Goal: Task Accomplishment & Management: Use online tool/utility

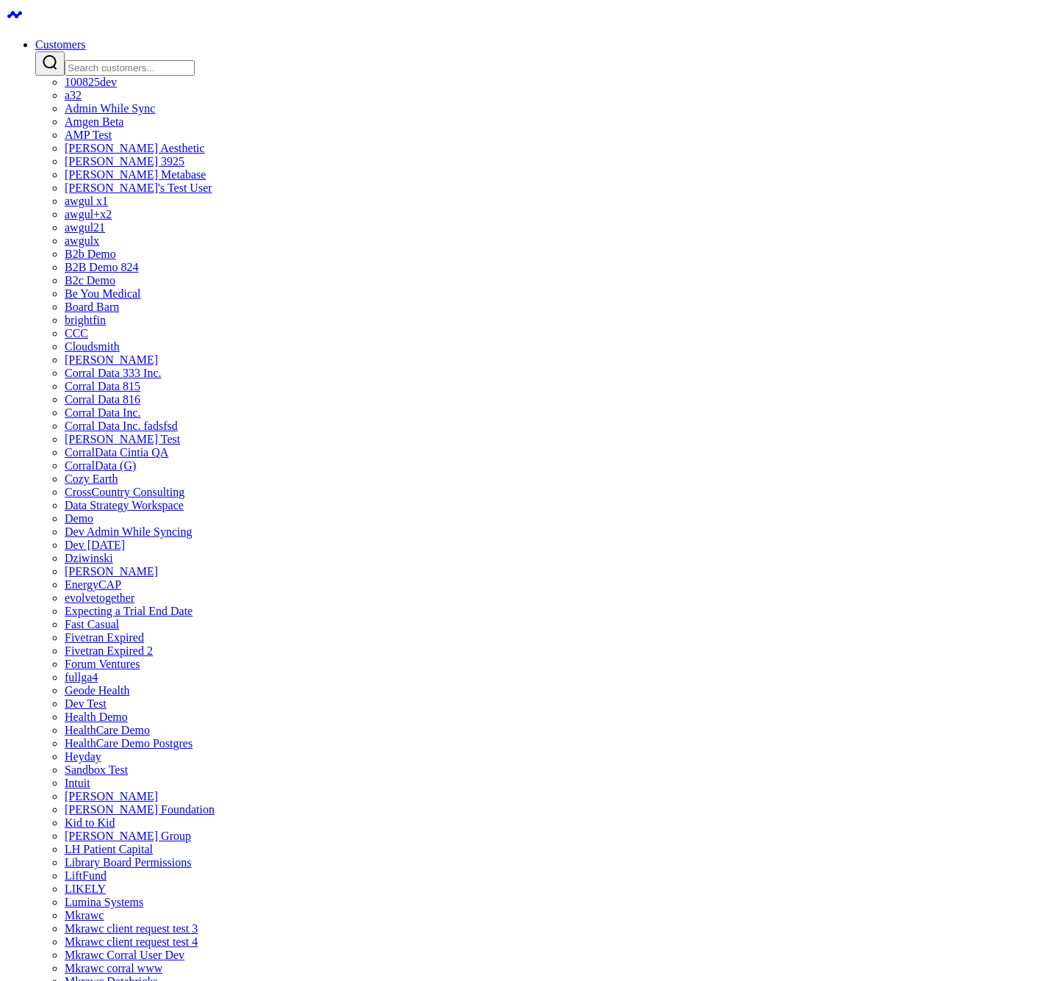
click at [85, 38] on link "Customers" at bounding box center [60, 44] width 50 height 12
click at [195, 60] on input "Search customers input" at bounding box center [130, 67] width 130 height 15
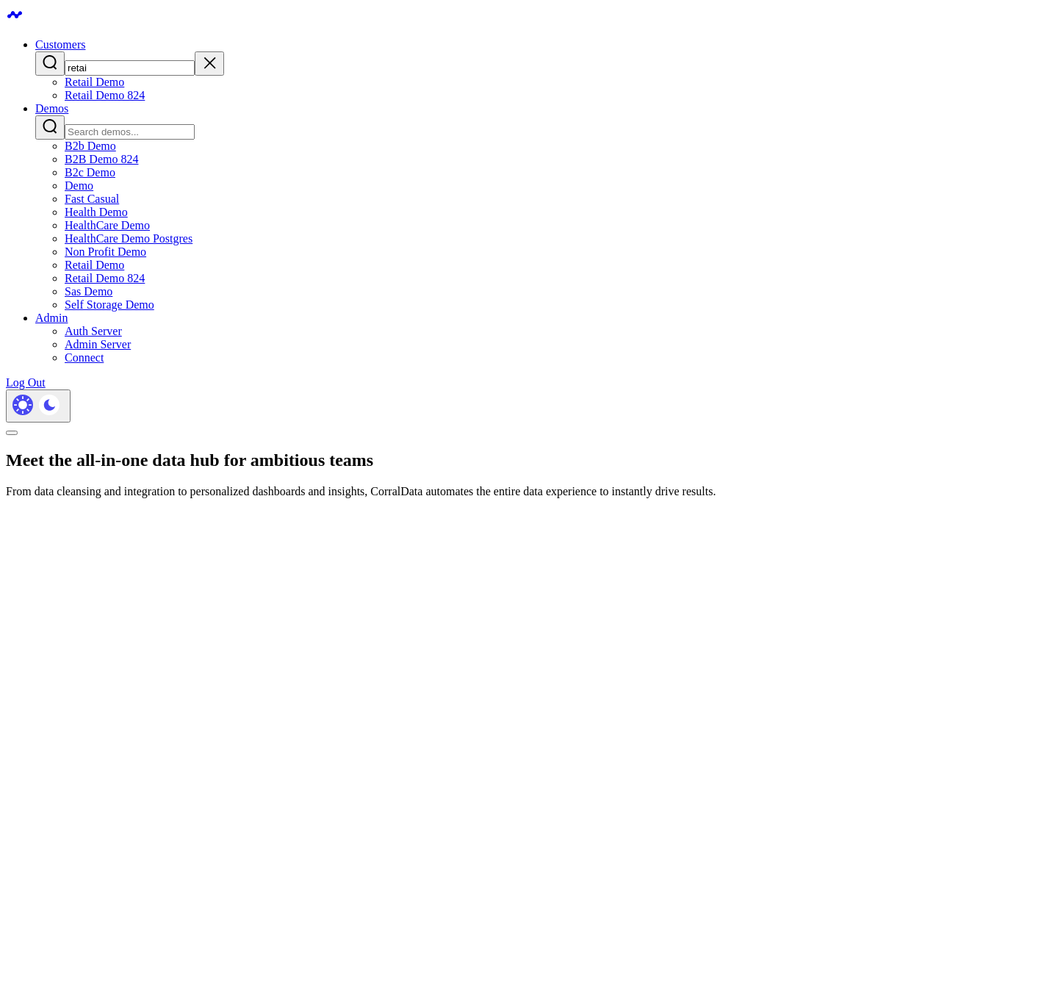
type input "retai"
click at [145, 101] on link "Retail Demo 824" at bounding box center [105, 95] width 80 height 12
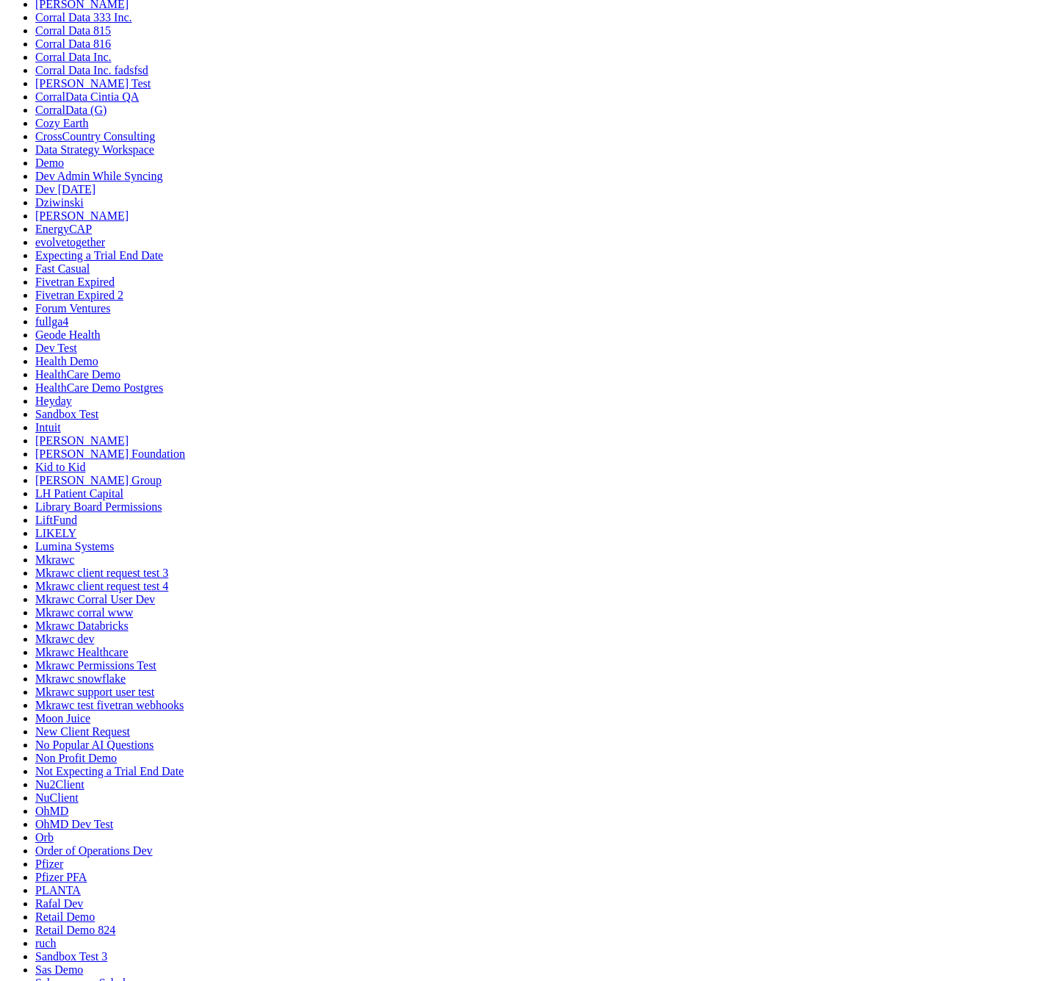
scroll to position [422, 0]
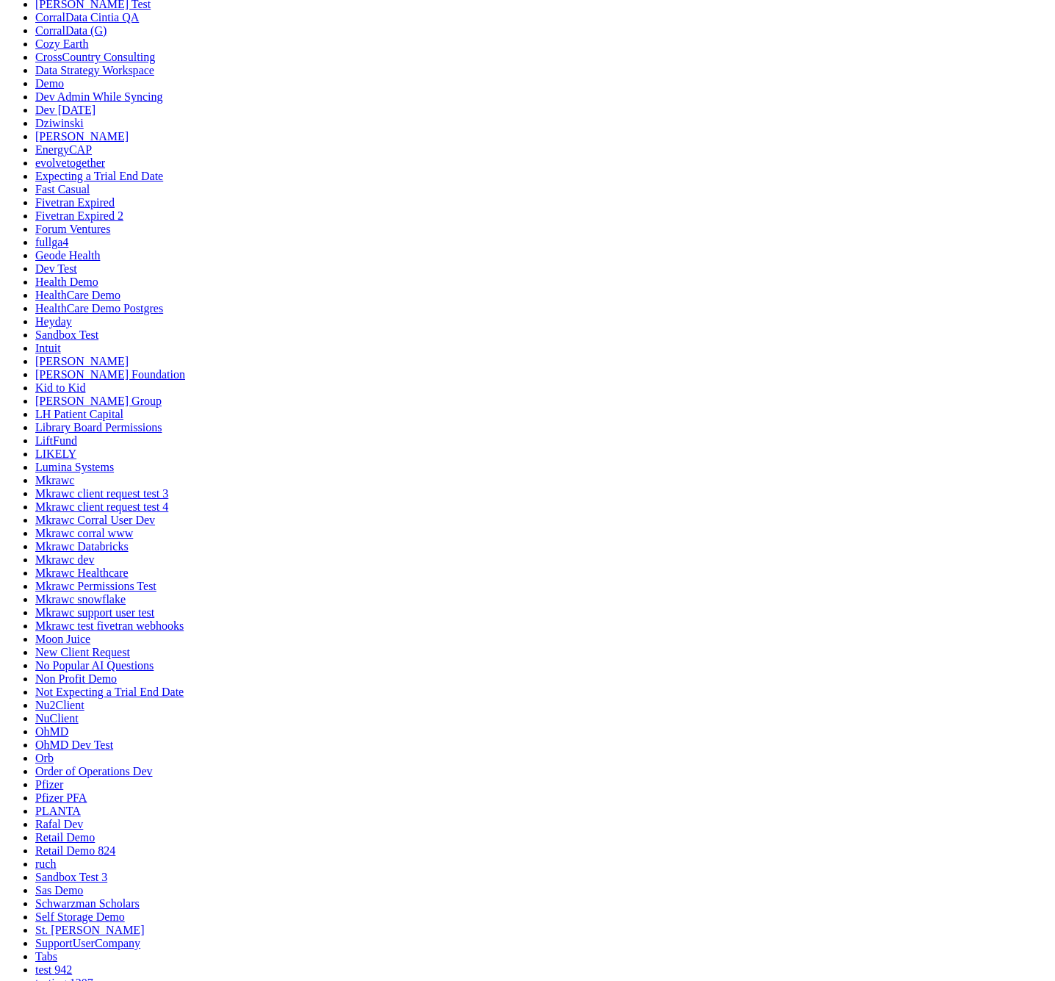
drag, startPoint x: 808, startPoint y: 576, endPoint x: 398, endPoint y: 281, distance: 505.6
drag, startPoint x: 494, startPoint y: 898, endPoint x: 448, endPoint y: 282, distance: 617.6
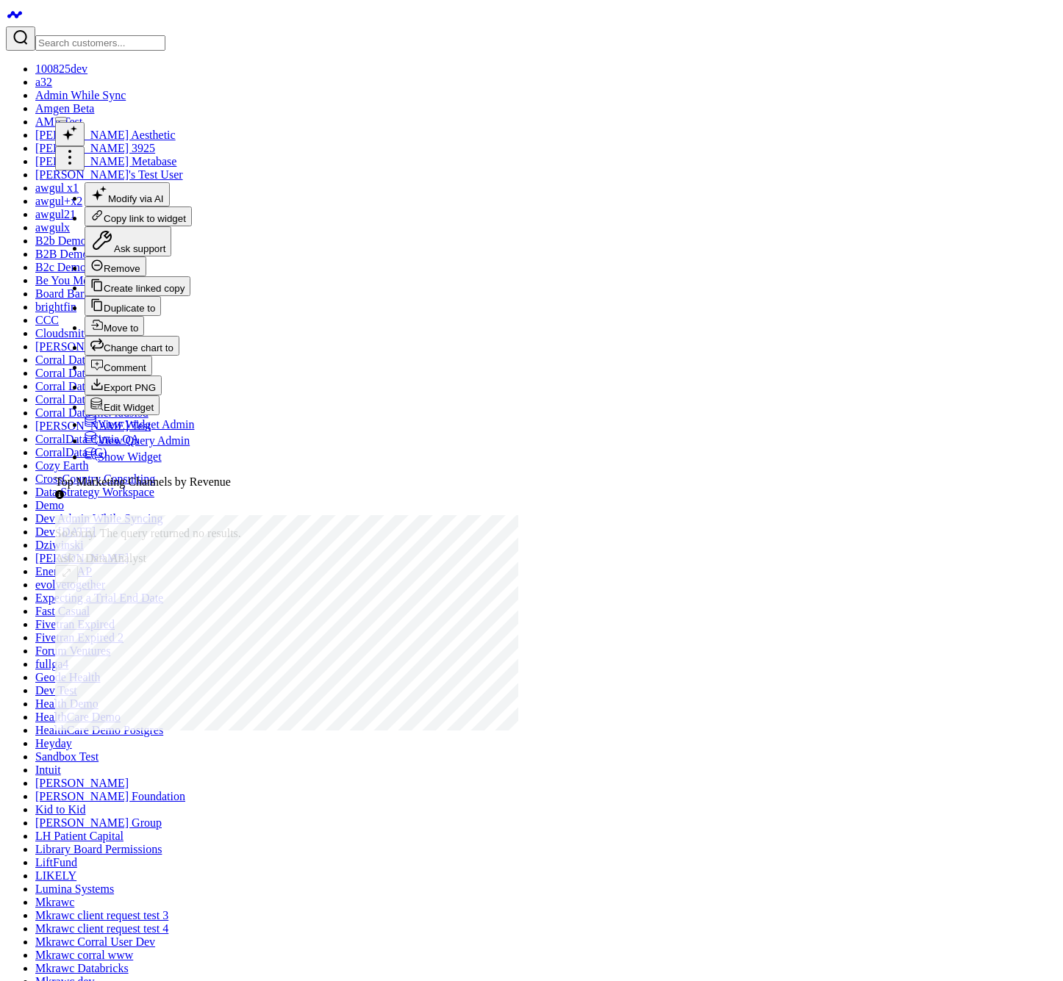
scroll to position [240, 0]
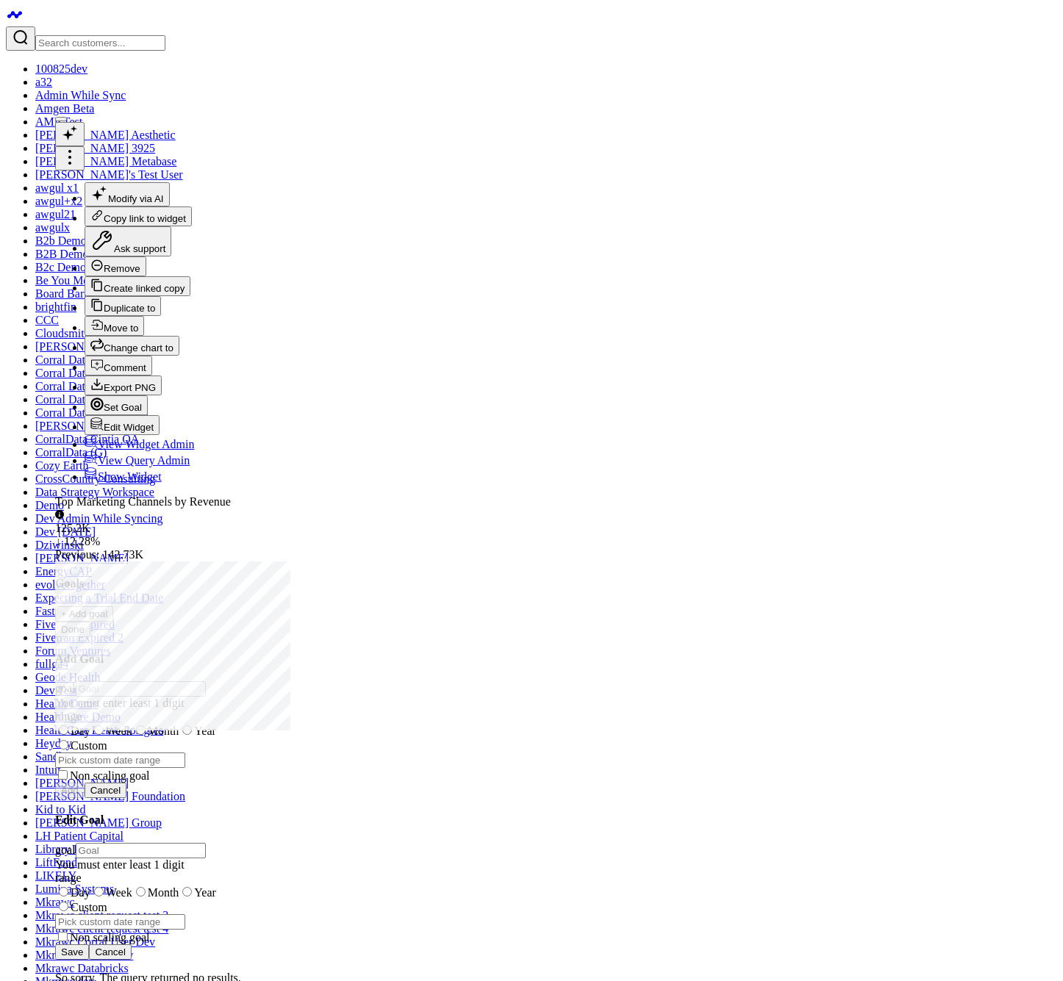
scroll to position [251, 0]
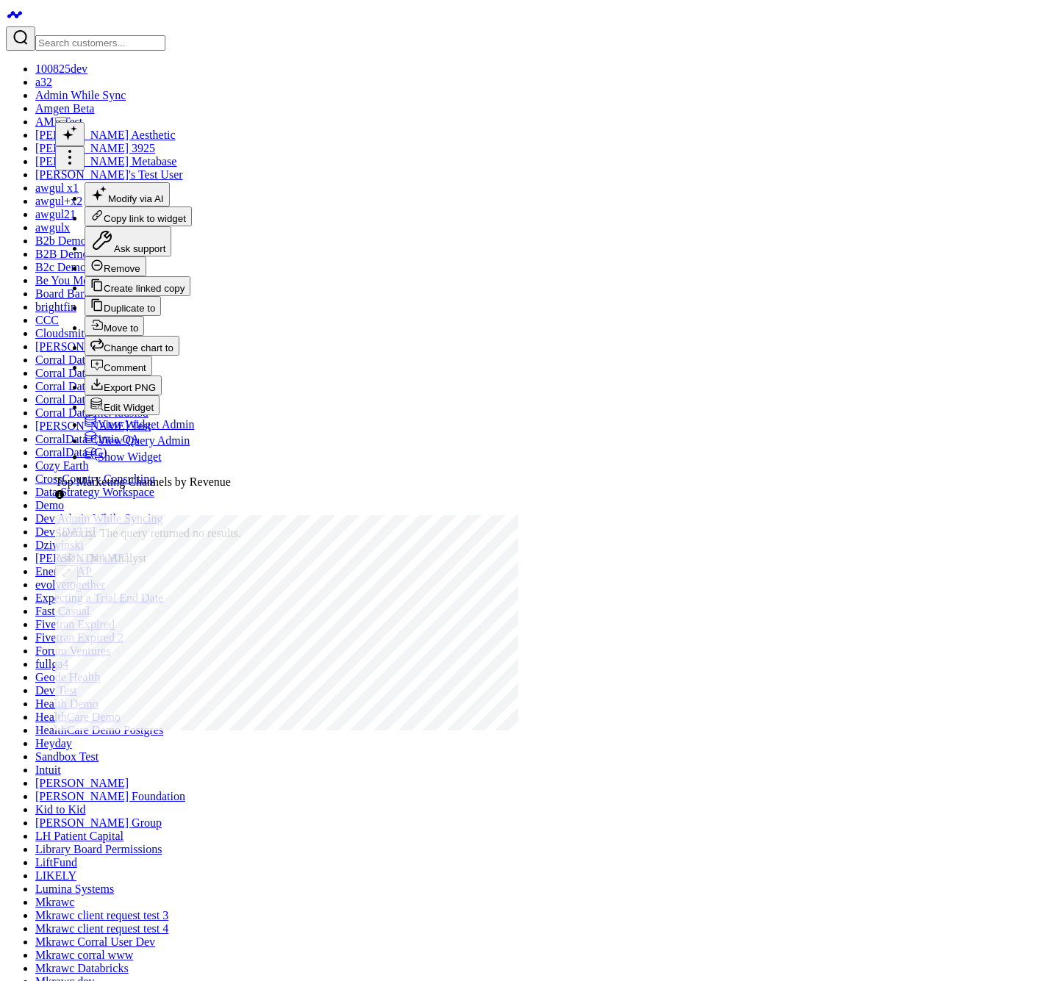
scroll to position [367, 0]
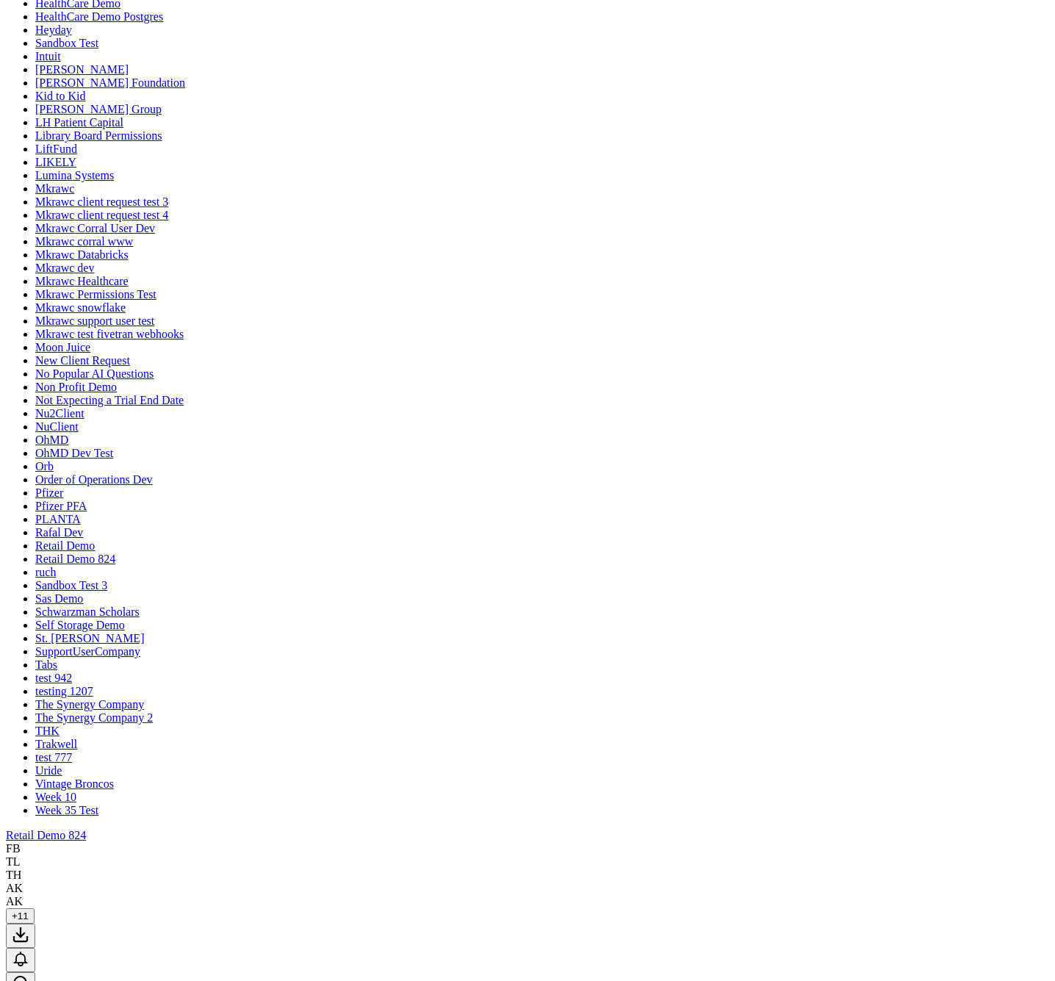
scroll to position [1196, 0]
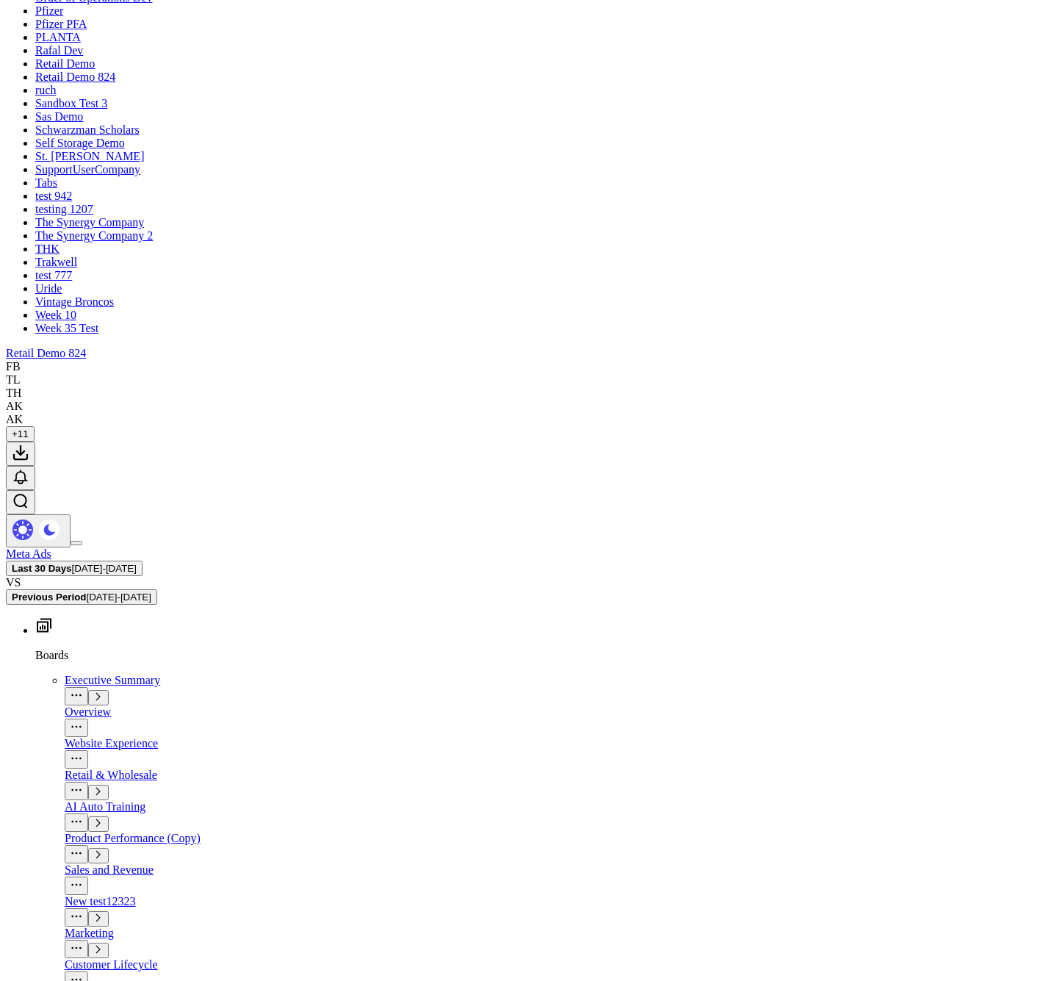
drag, startPoint x: 229, startPoint y: 534, endPoint x: 672, endPoint y: 544, distance: 443.3
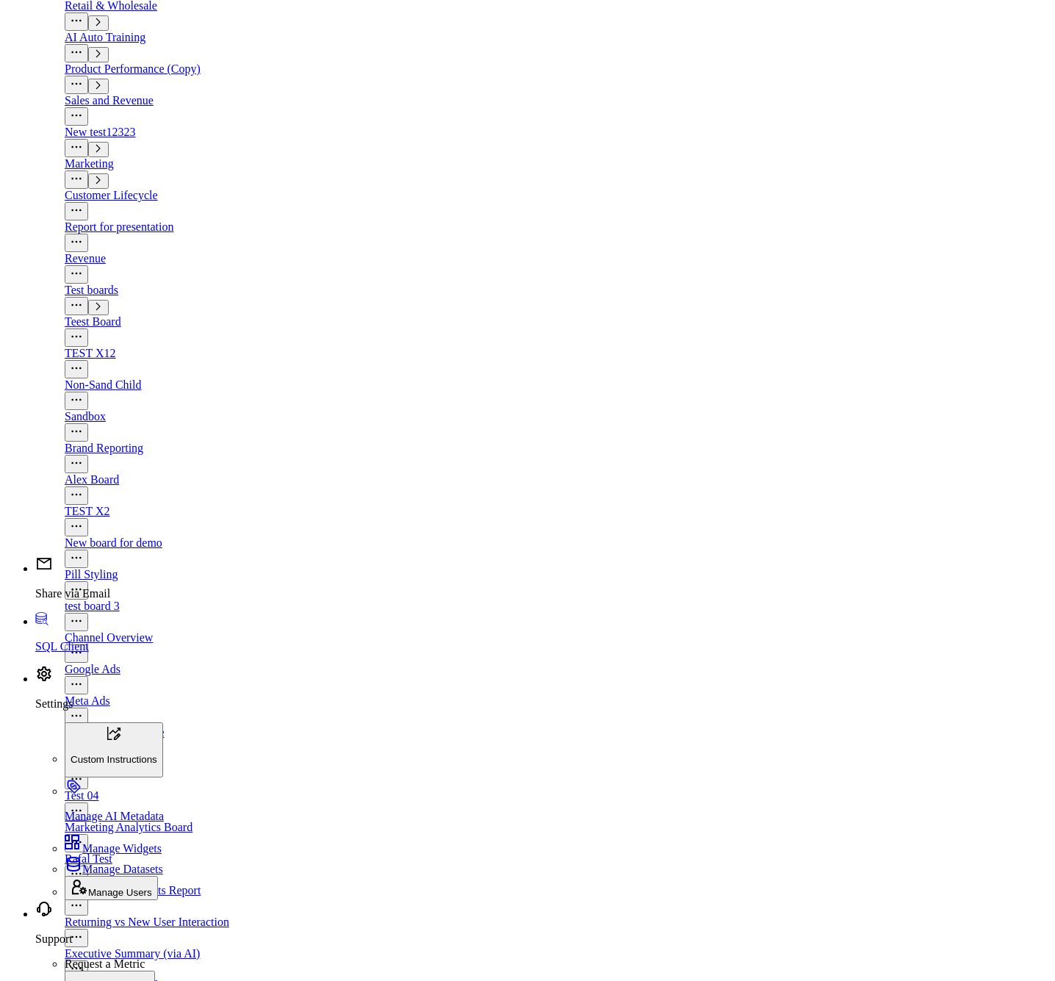
scroll to position [2000, 0]
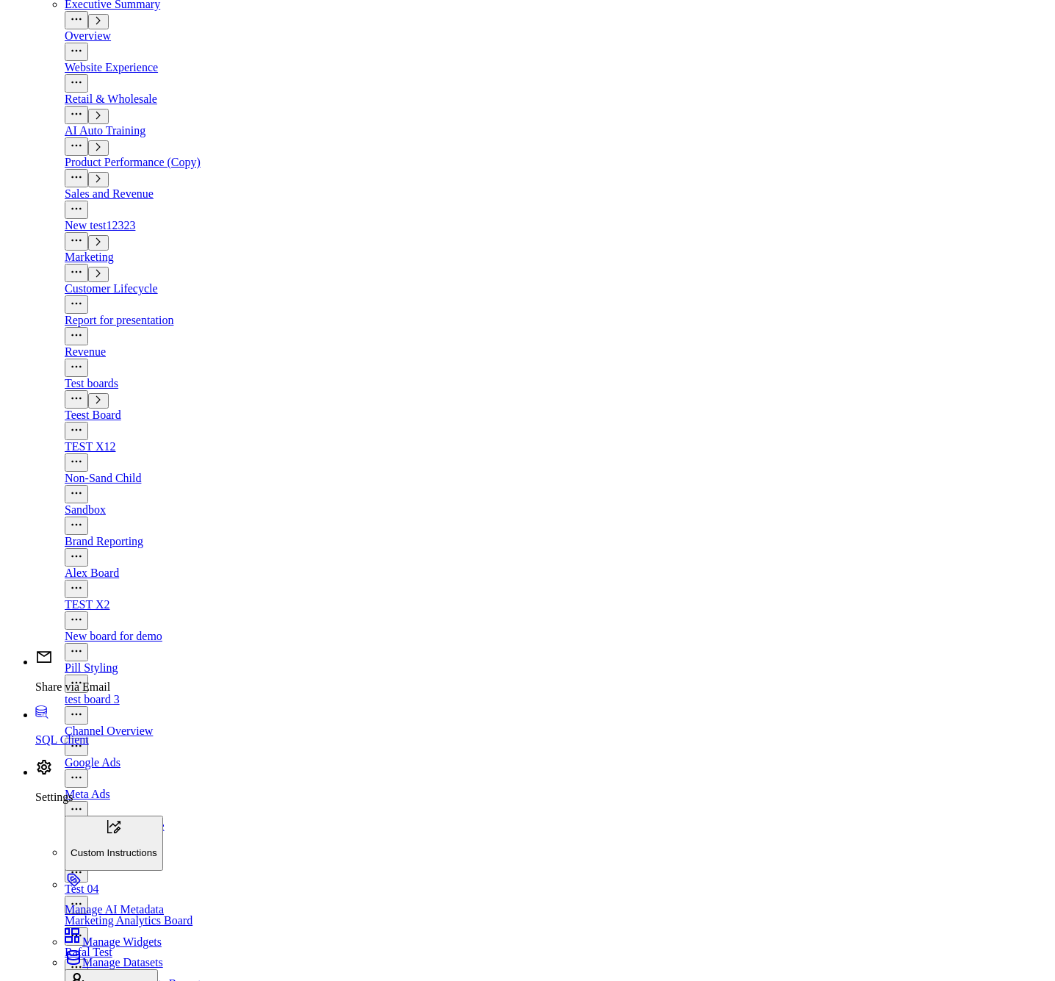
scroll to position [1945, 0]
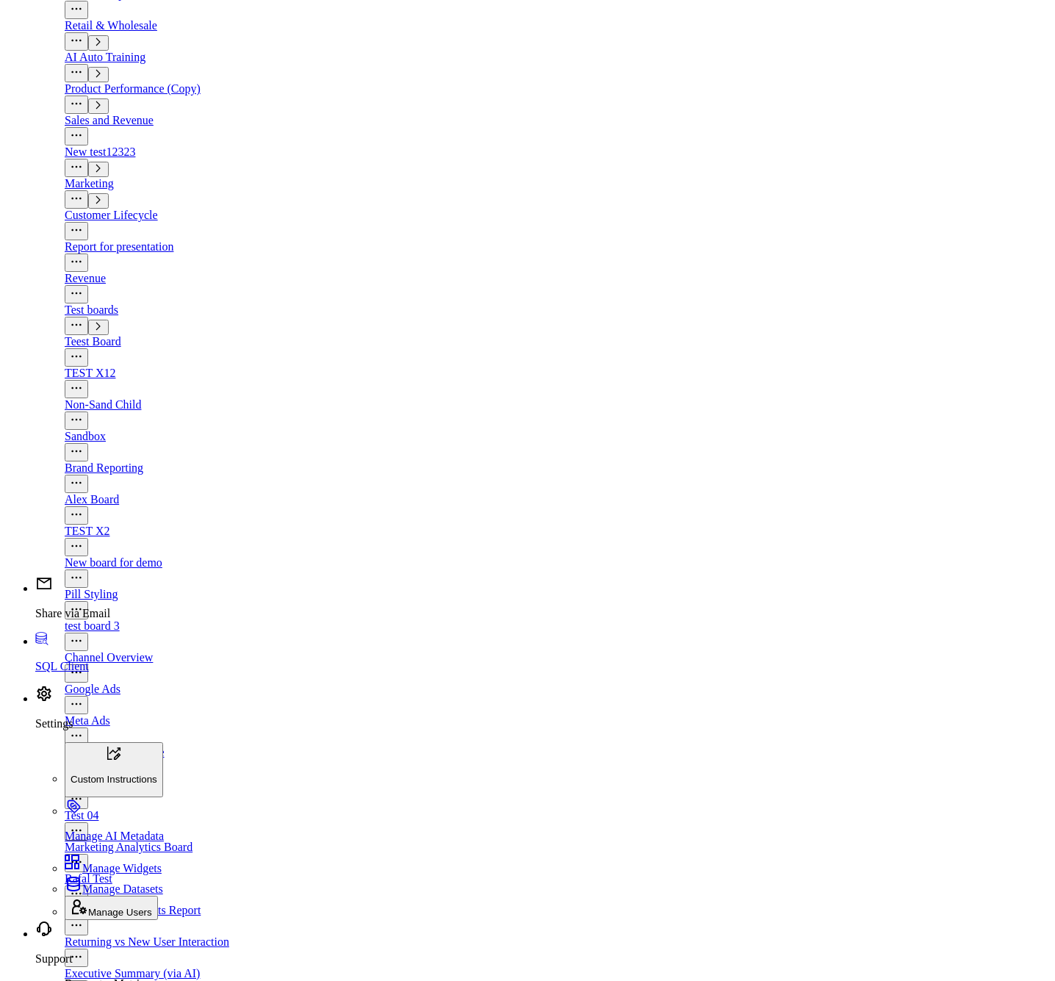
drag, startPoint x: 706, startPoint y: 348, endPoint x: 726, endPoint y: 365, distance: 26.1
